Goal: Navigation & Orientation: Find specific page/section

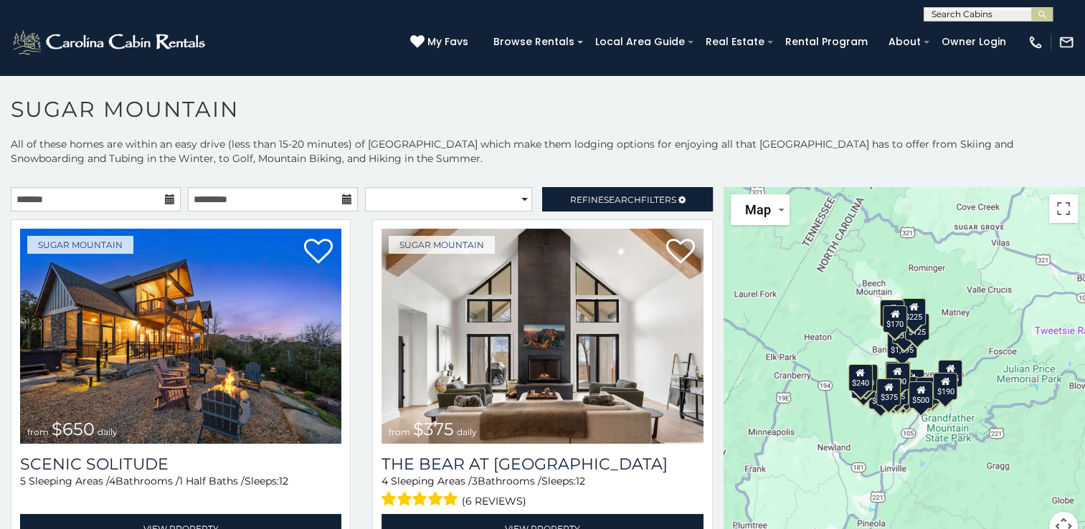
drag, startPoint x: 902, startPoint y: 300, endPoint x: 806, endPoint y: 268, distance: 101.6
click at [806, 268] on div "$650 $375 $350 $350 $200 $375 $195 $265 $190 $175 $155 $290 $175 $345 $1,095 $1…" at bounding box center [904, 372] width 361 height 371
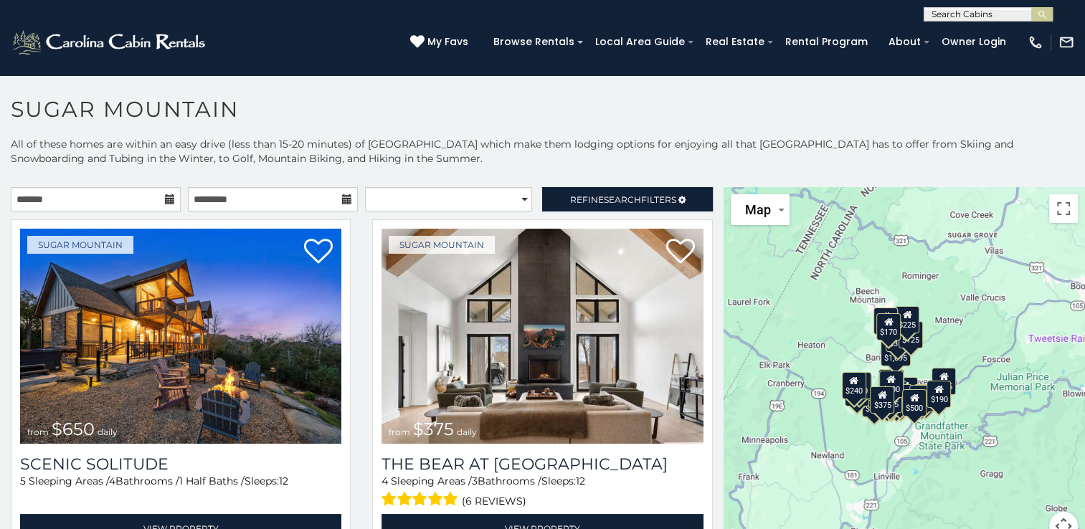
click at [964, 450] on div "$650 $375 $350 $350 $200 $375 $195 $265 $190 $175 $155 $290 $175 $345 $1,095 $1…" at bounding box center [904, 372] width 361 height 371
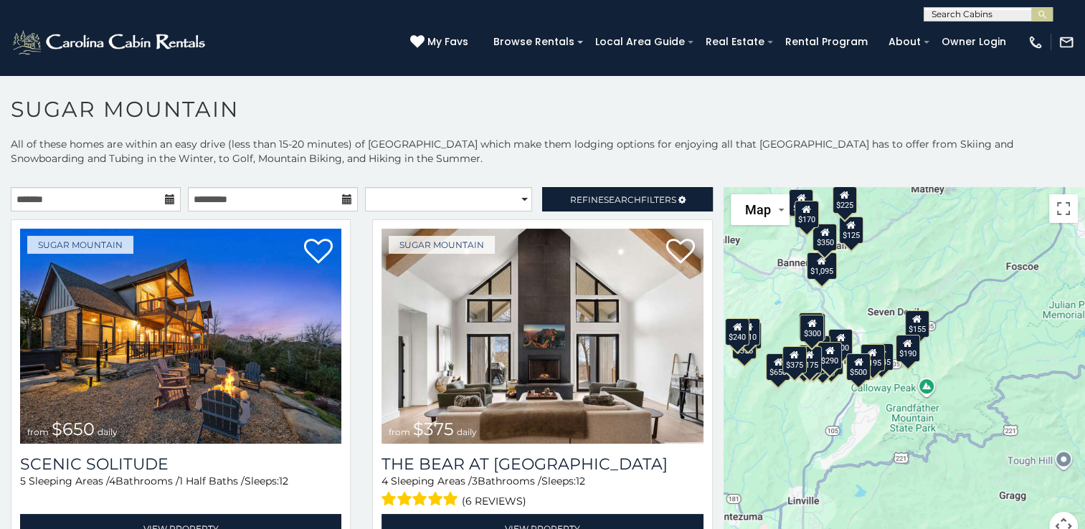
click at [960, 450] on div "$650 $375 $350 $350 $200 $375 $195 $265 $190 $175 $155 $290 $175 $345 $1,095 $1…" at bounding box center [904, 372] width 361 height 371
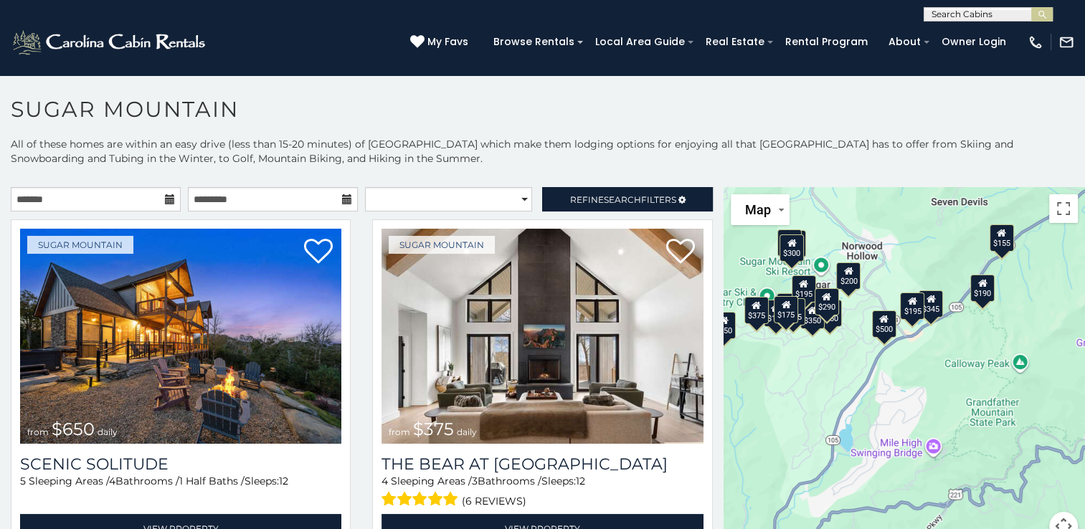
drag, startPoint x: 960, startPoint y: 450, endPoint x: 1095, endPoint y: 490, distance: 141.2
click at [1084, 490] on html "**********" at bounding box center [542, 268] width 1085 height 537
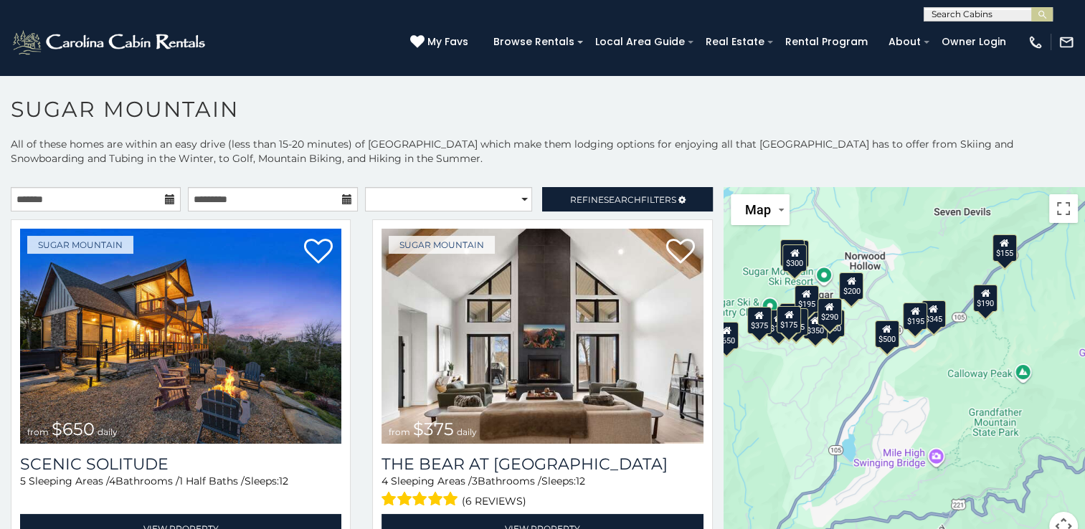
click at [835, 412] on div "$650 $375 $350 $350 $200 $375 $195 $265 $190 $175 $155 $290 $175 $345 $1,095 $1…" at bounding box center [904, 372] width 361 height 371
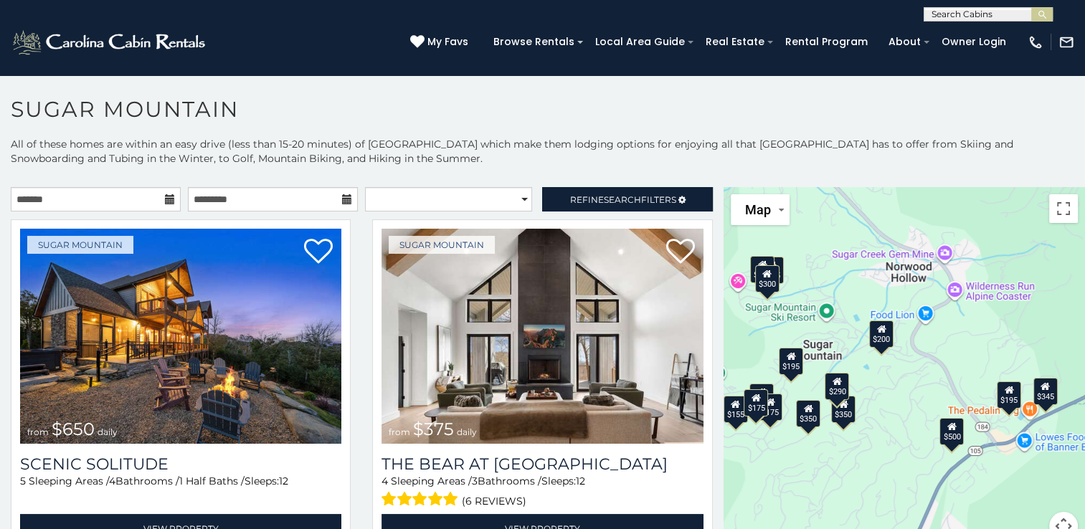
drag, startPoint x: 806, startPoint y: 357, endPoint x: 827, endPoint y: 521, distance: 164.8
click at [827, 521] on div "$650 $375 $350 $350 $200 $375 $195 $265 $190 $175 $155 $290 $175 $345 $1,095 $1…" at bounding box center [904, 372] width 361 height 371
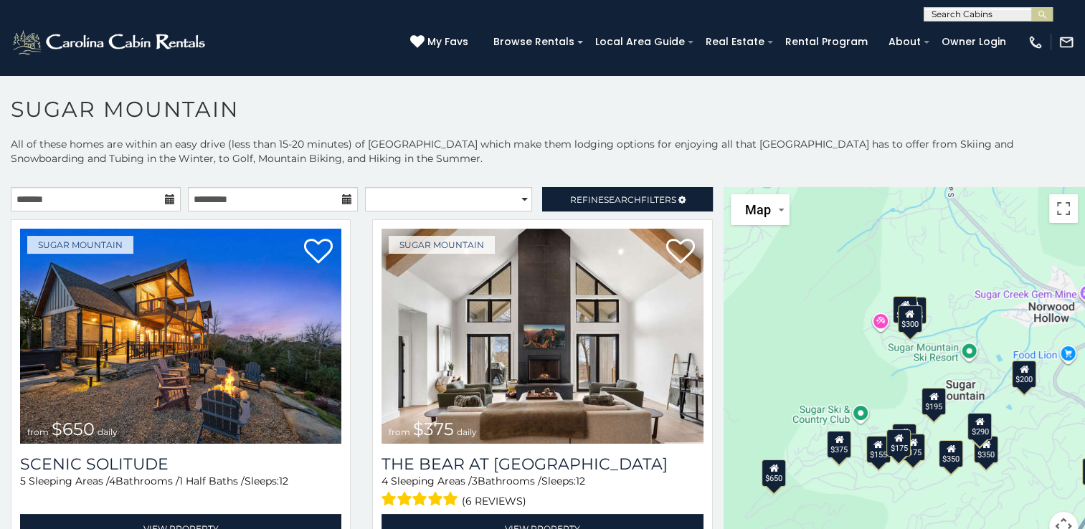
drag, startPoint x: 818, startPoint y: 491, endPoint x: 966, endPoint y: 533, distance: 154.2
click at [966, 529] on html "**********" at bounding box center [542, 268] width 1085 height 537
click at [754, 205] on span "Map" at bounding box center [758, 209] width 26 height 15
click at [740, 269] on li "Map" at bounding box center [773, 264] width 83 height 25
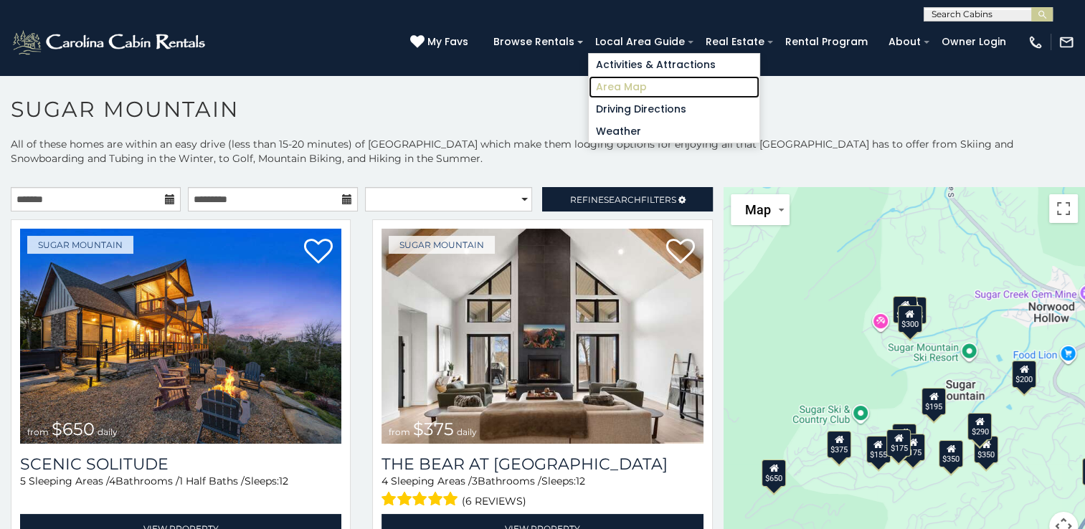
click at [631, 89] on link "Area Map" at bounding box center [674, 87] width 171 height 22
